Goal: Information Seeking & Learning: Find specific fact

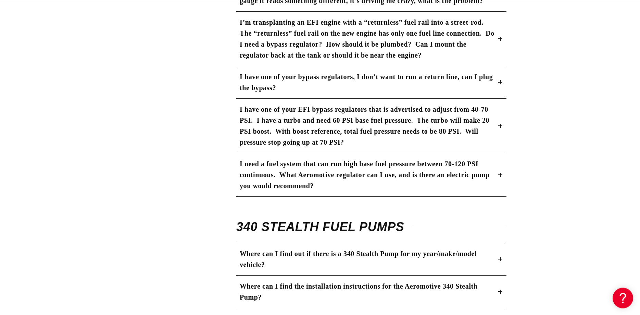
scroll to position [1466, 0]
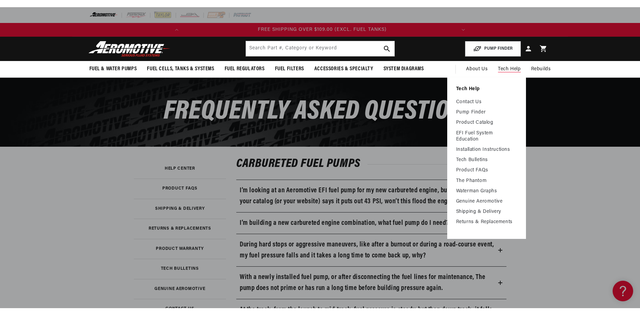
scroll to position [0, 271]
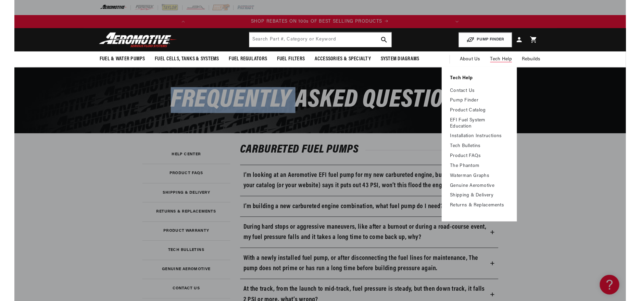
scroll to position [0, 0]
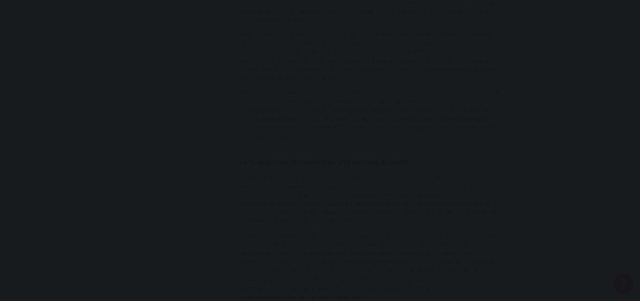
scroll to position [3448, 0]
